Goal: Navigation & Orientation: Understand site structure

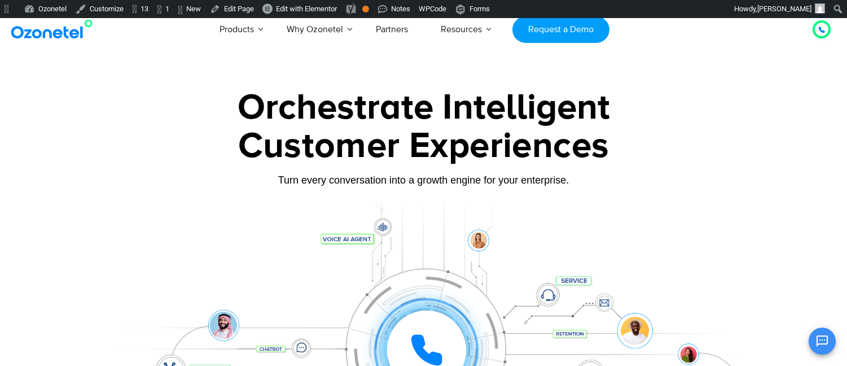
click at [190, 64] on link "Direct to Consumer" at bounding box center [158, 57] width 86 height 14
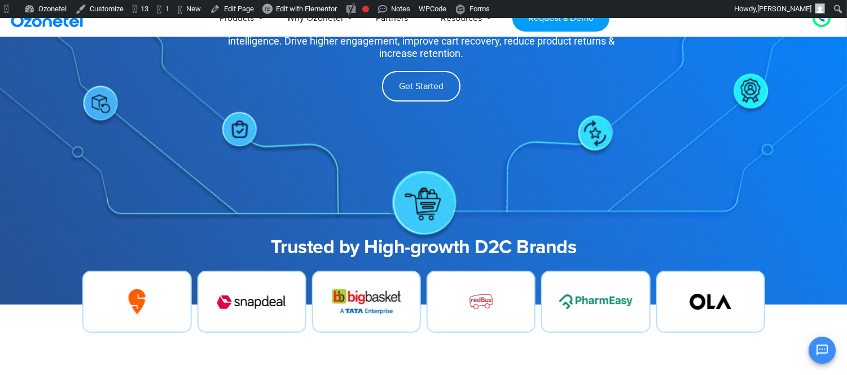
scroll to position [125, 0]
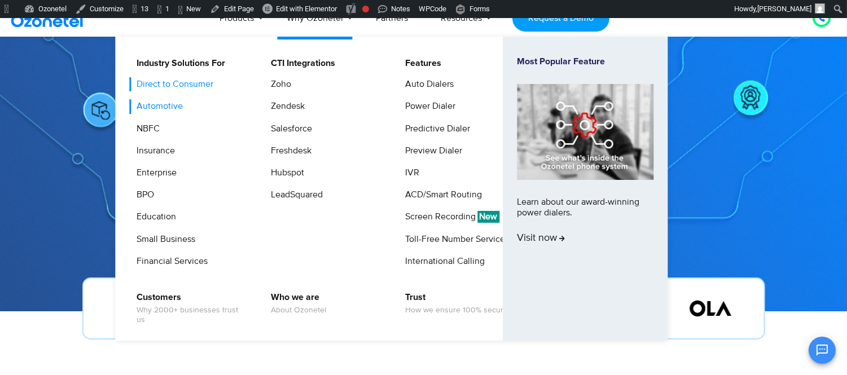
click at [171, 100] on link "Automotive" at bounding box center [156, 106] width 55 height 14
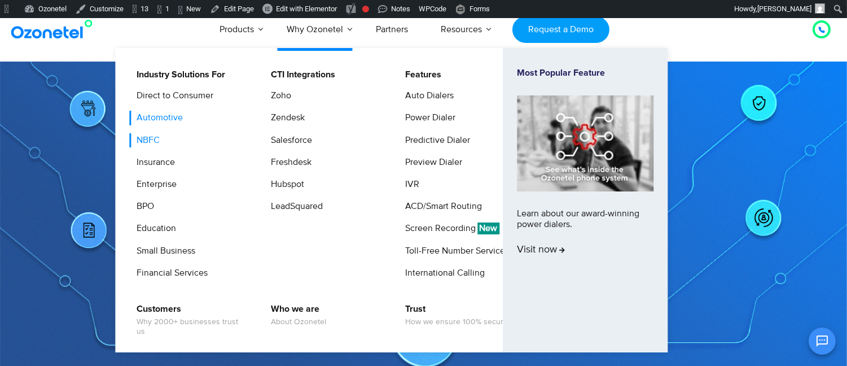
click at [151, 142] on link "NBFC" at bounding box center [145, 140] width 32 height 14
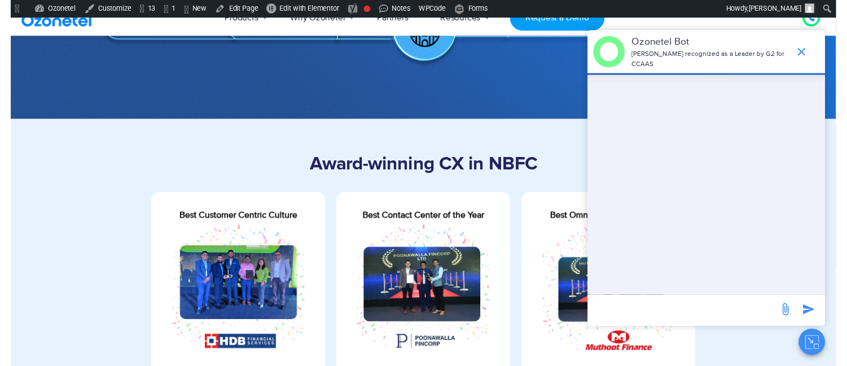
scroll to position [0, 25]
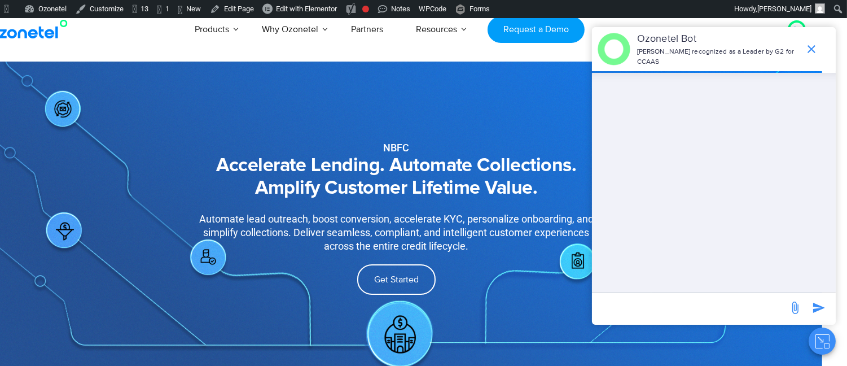
click at [53, 33] on img at bounding box center [29, 29] width 91 height 20
